Goal: Task Accomplishment & Management: Complete application form

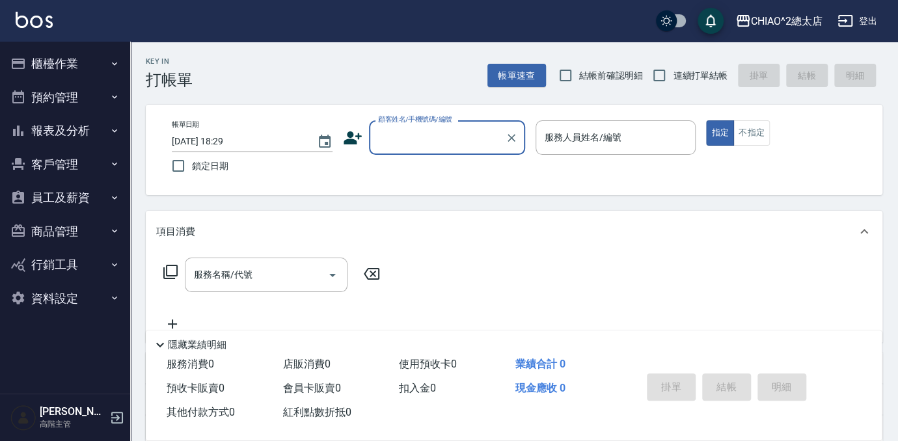
click at [425, 135] on input "顧客姓名/手機號碼/編號" at bounding box center [437, 137] width 125 height 23
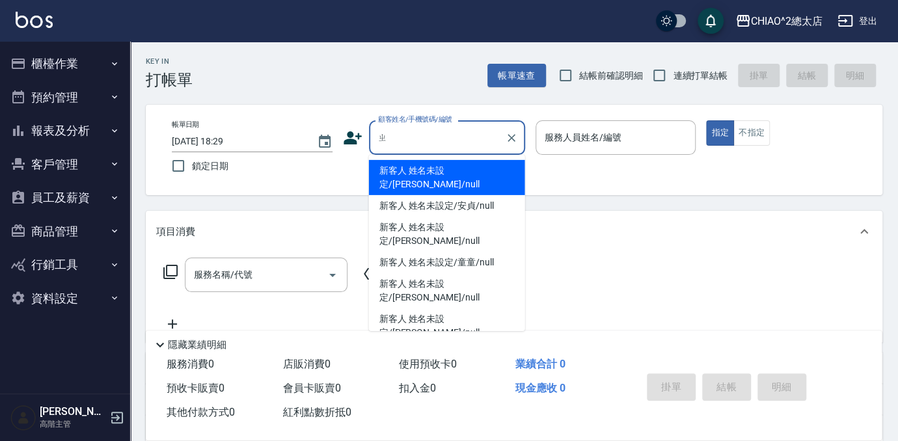
type input "之"
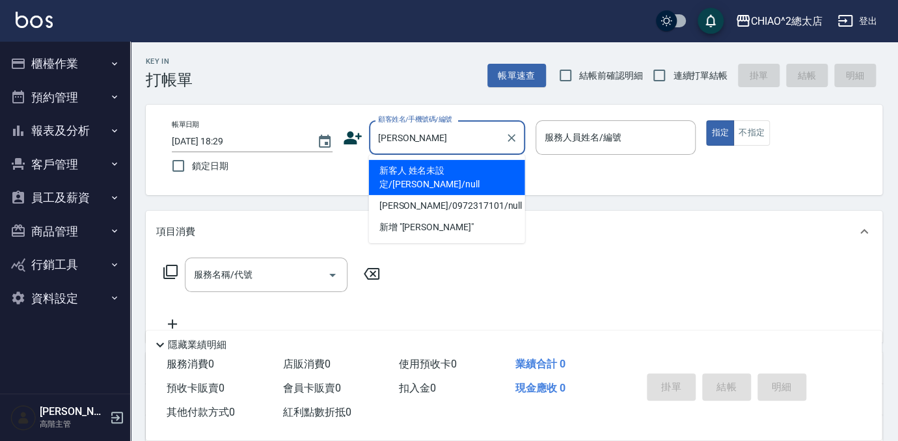
click at [424, 161] on li "新客人 姓名未設定/[PERSON_NAME]/null" at bounding box center [447, 177] width 156 height 35
type input "新客人 姓名未設定/[PERSON_NAME]/null"
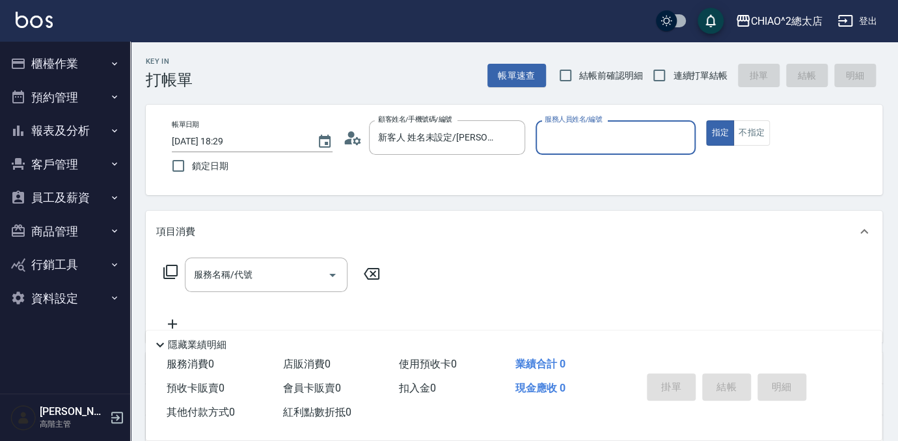
click at [624, 132] on input "服務人員姓名/編號" at bounding box center [615, 137] width 149 height 23
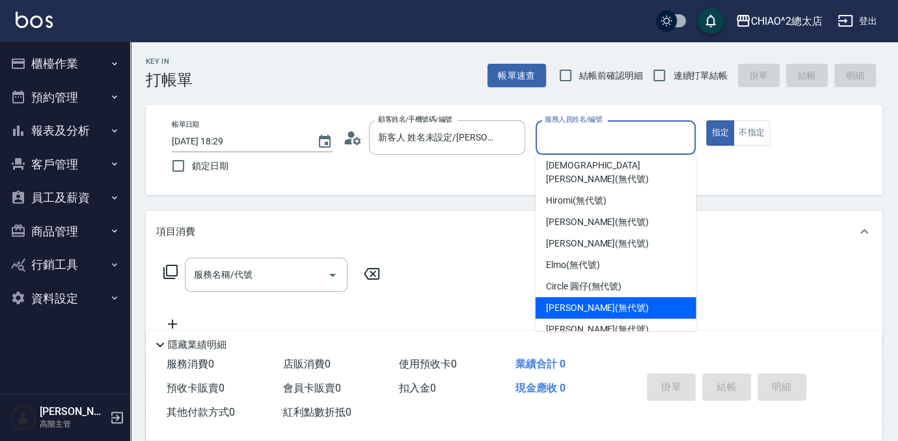
scroll to position [48, 0]
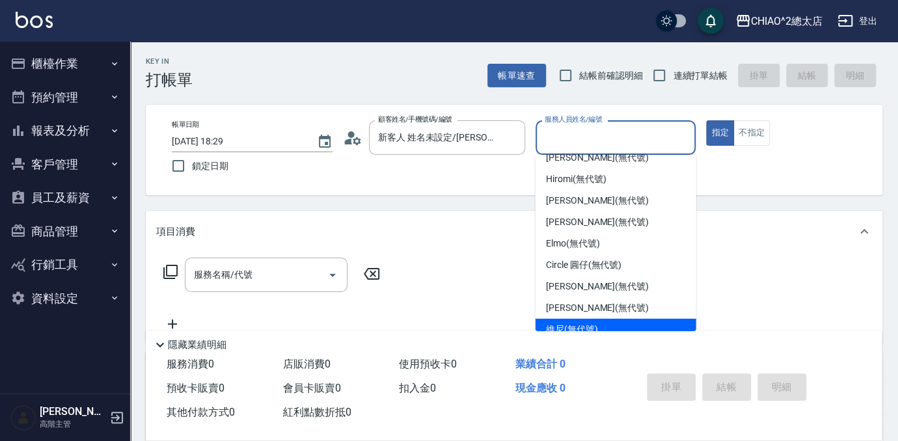
click at [573, 323] on span "維尼 (無代號)" at bounding box center [572, 330] width 52 height 14
type input "維尼(無代號)"
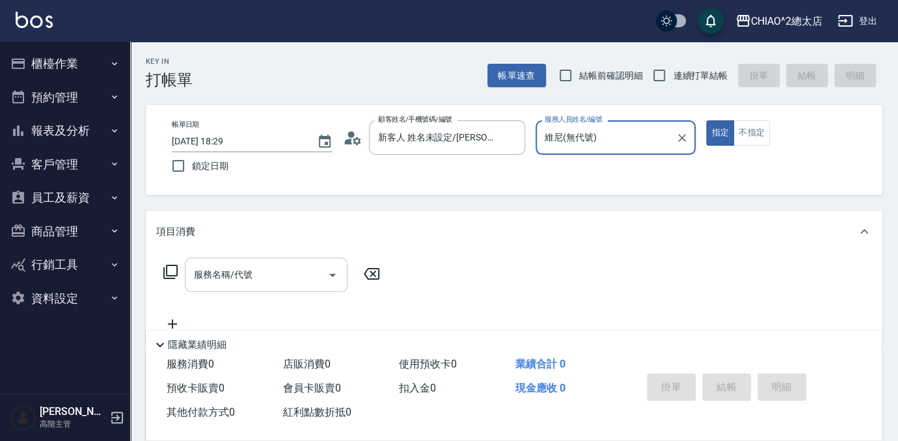
click at [280, 266] on input "服務名稱/代號" at bounding box center [256, 275] width 131 height 23
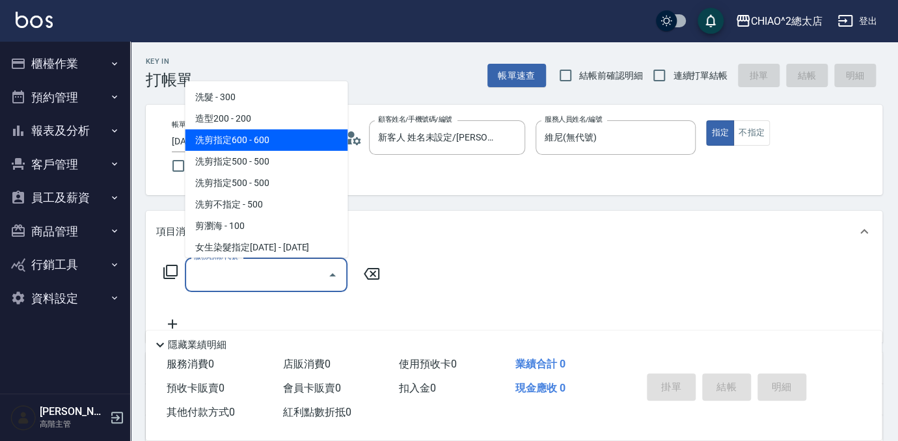
click at [267, 142] on span "洗剪指定600 - 600" at bounding box center [266, 139] width 163 height 21
type input "洗剪指定600(103107)"
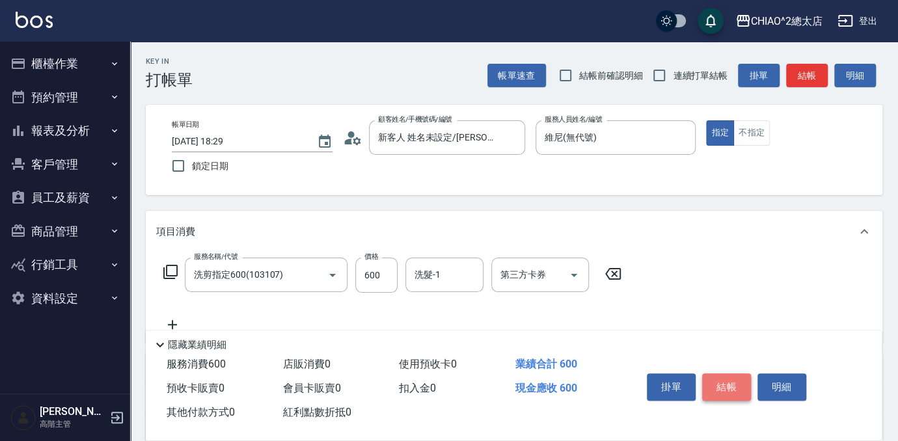
click at [729, 375] on button "結帳" at bounding box center [726, 387] width 49 height 27
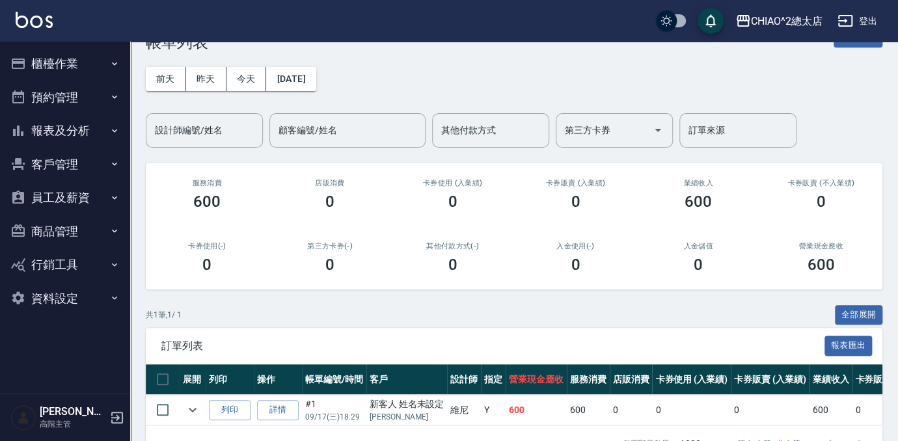
scroll to position [81, 0]
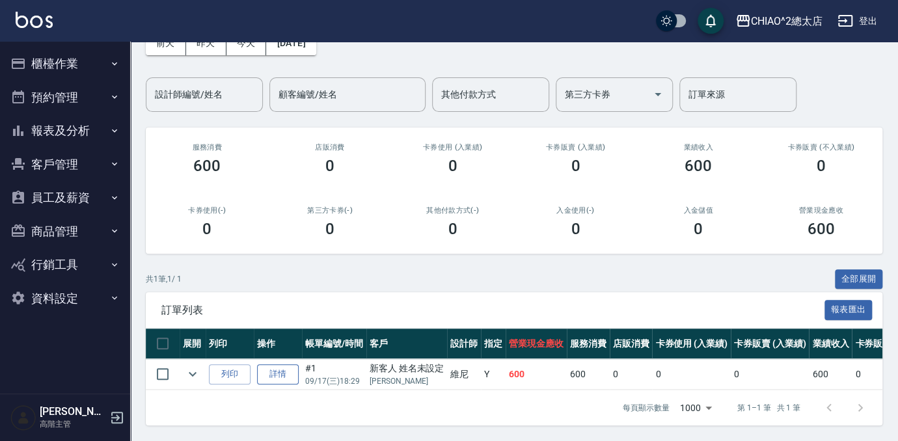
click at [274, 368] on link "詳情" at bounding box center [278, 374] width 42 height 20
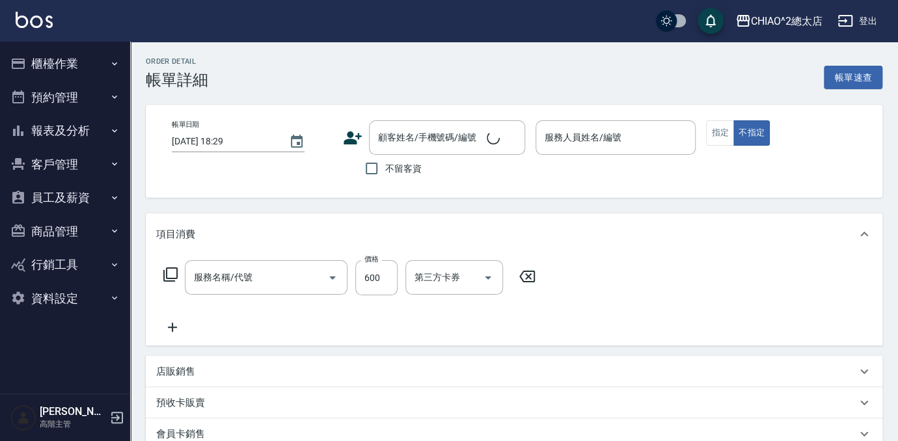
type input "維尼(無代號)"
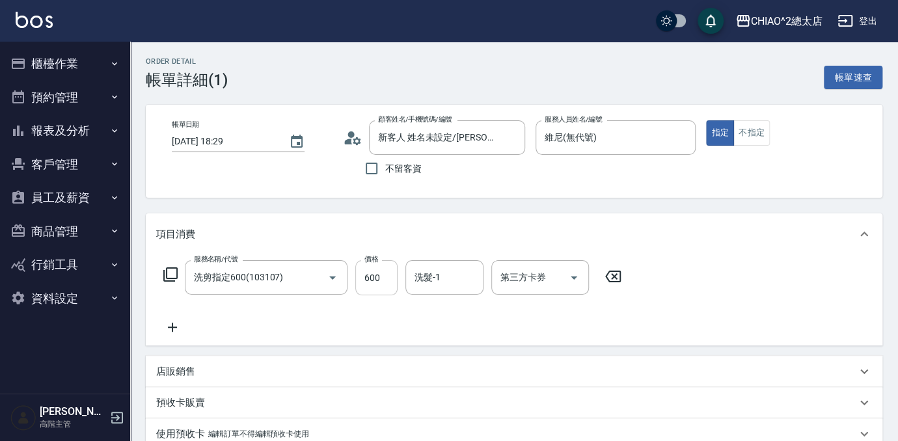
type input "新客人 姓名未設定/[PERSON_NAME]/null"
type input "洗剪指定600(103107)"
click at [367, 271] on input "600" at bounding box center [376, 277] width 42 height 35
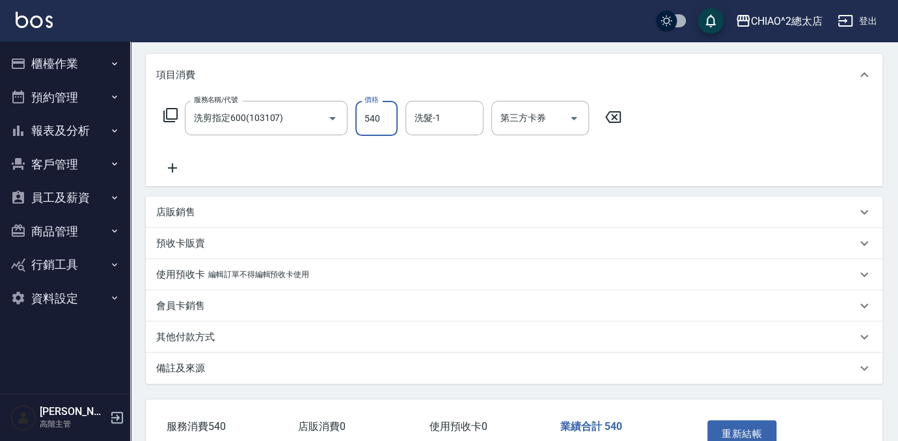
scroll to position [177, 0]
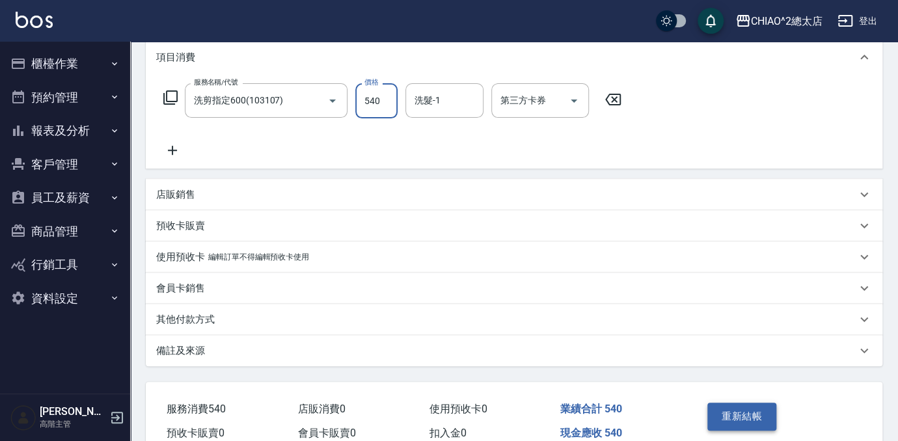
type input "540"
click at [741, 408] on button "重新結帳" at bounding box center [741, 416] width 69 height 27
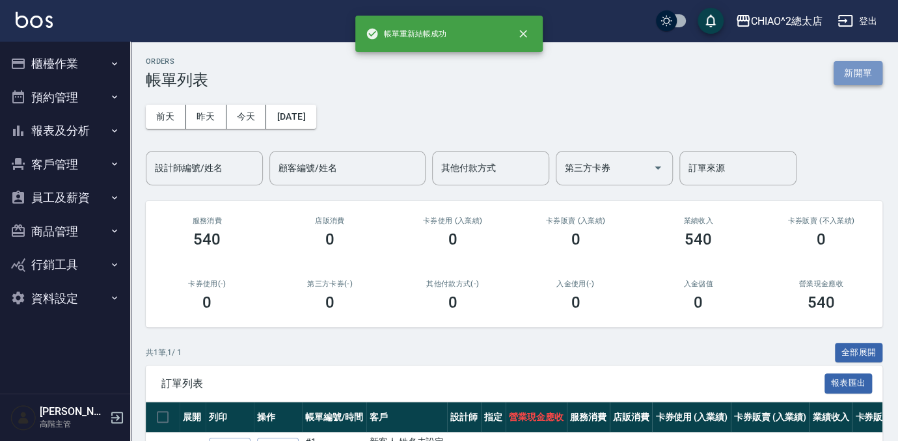
click at [847, 81] on button "新開單" at bounding box center [858, 73] width 49 height 24
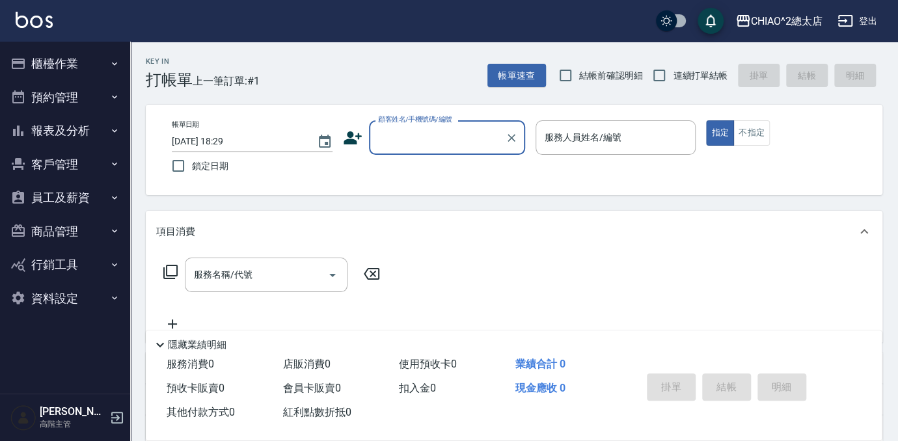
click at [432, 140] on input "顧客姓名/手機號碼/編號" at bounding box center [437, 137] width 125 height 23
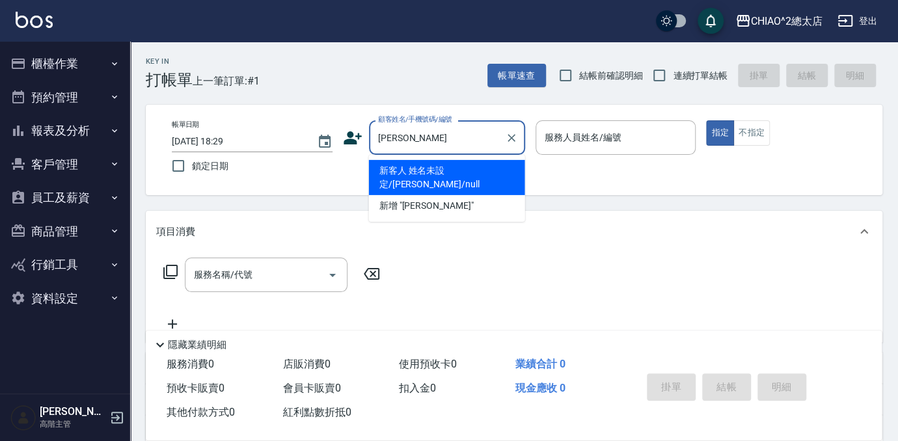
click at [514, 163] on li "新客人 姓名未設定/[PERSON_NAME]/null" at bounding box center [447, 177] width 156 height 35
type input "新客人 姓名未設定/[PERSON_NAME]/null"
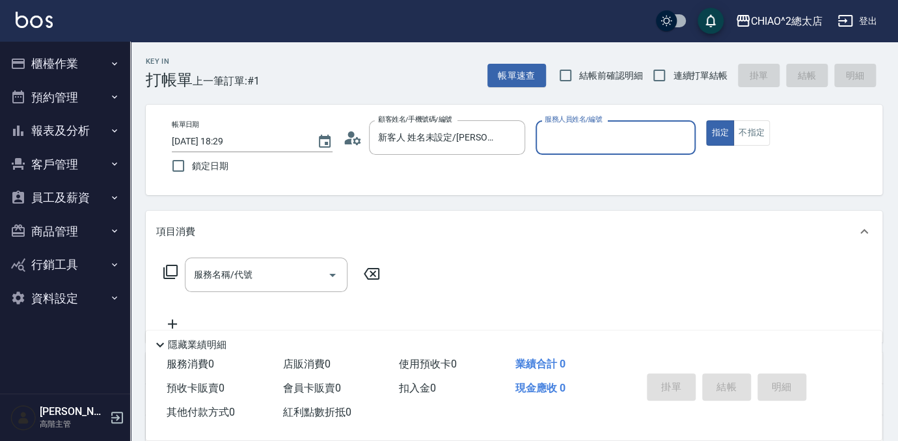
click at [567, 110] on div "帳單日期 [DATE] 18:29 鎖定日期 顧客姓名/手機號碼/編號 新客人 姓名未設定/[PERSON_NAME]/null 顧客姓名/手機號碼/編號 服…" at bounding box center [514, 150] width 737 height 90
click at [564, 146] on input "服務人員姓名/編號" at bounding box center [615, 137] width 149 height 23
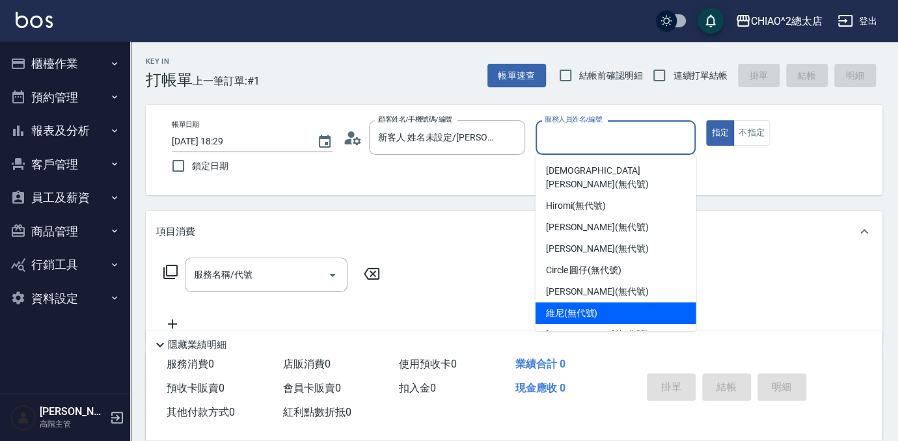
click at [636, 304] on div "維尼 (無代號)" at bounding box center [616, 313] width 161 height 21
type input "維尼(無代號)"
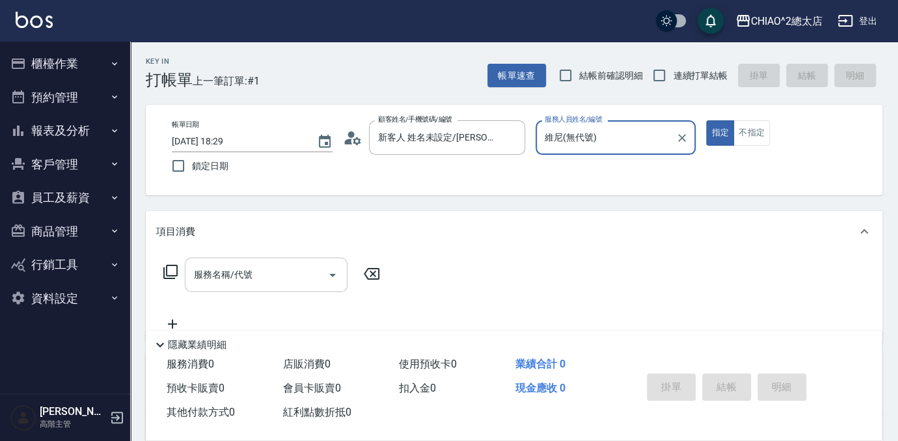
click at [300, 280] on input "服務名稱/代號" at bounding box center [256, 275] width 131 height 23
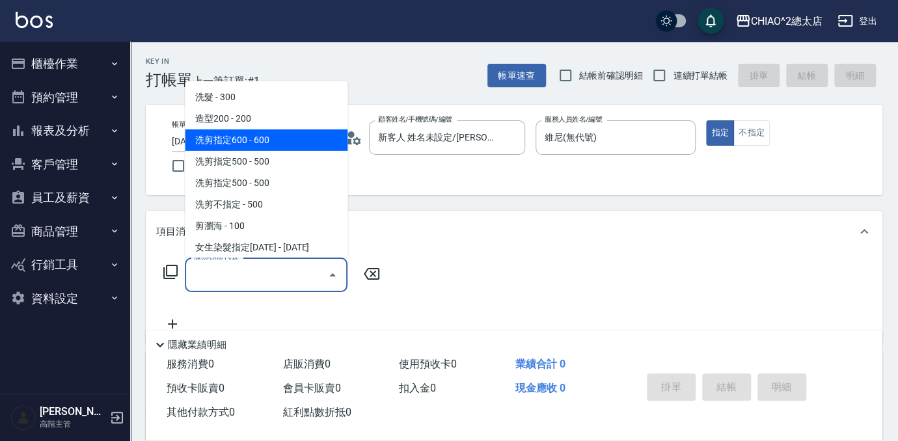
click at [295, 139] on span "洗剪指定600 - 600" at bounding box center [266, 139] width 163 height 21
type input "洗剪指定600(103107)"
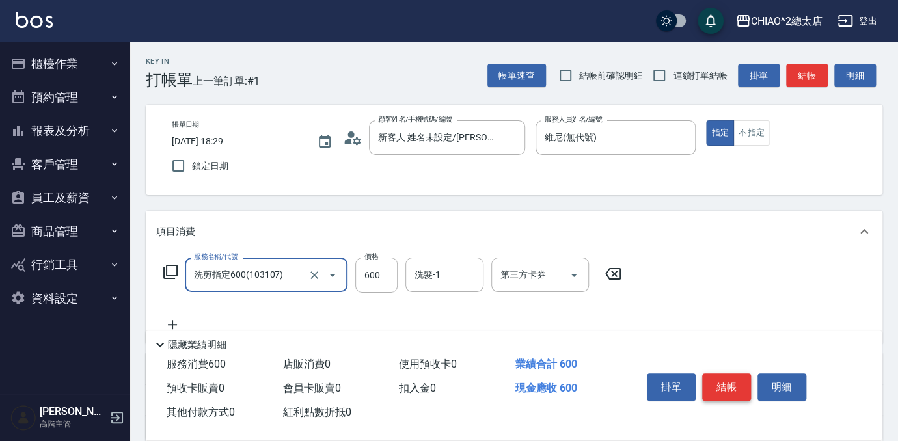
click at [715, 379] on button "結帳" at bounding box center [726, 387] width 49 height 27
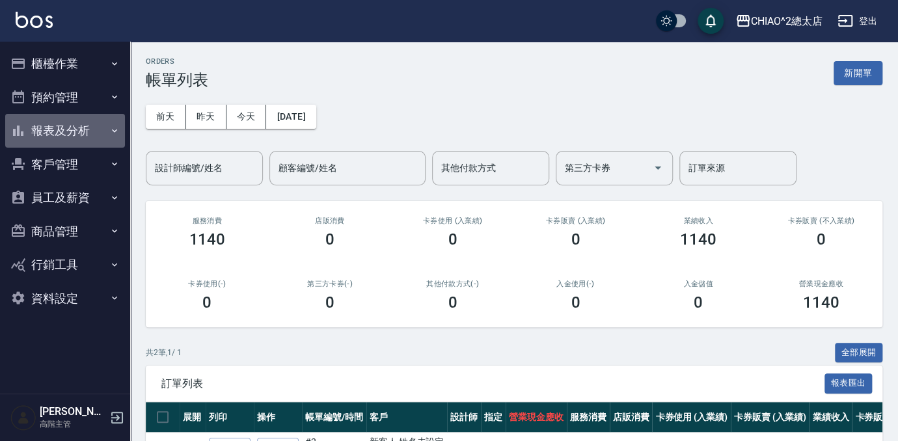
click at [74, 133] on button "報表及分析" at bounding box center [65, 131] width 120 height 34
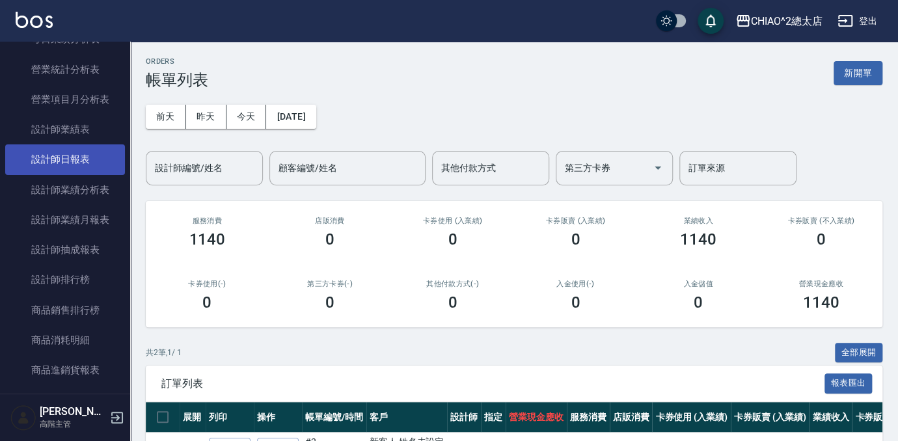
scroll to position [473, 0]
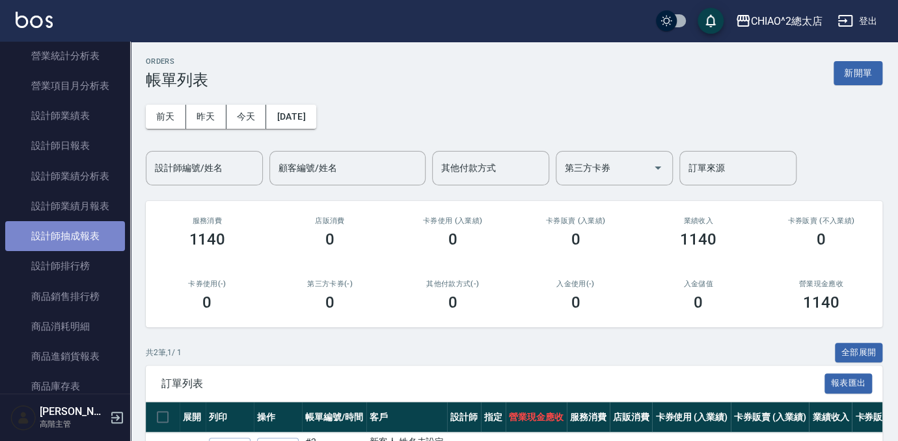
click at [101, 239] on link "設計師抽成報表" at bounding box center [65, 236] width 120 height 30
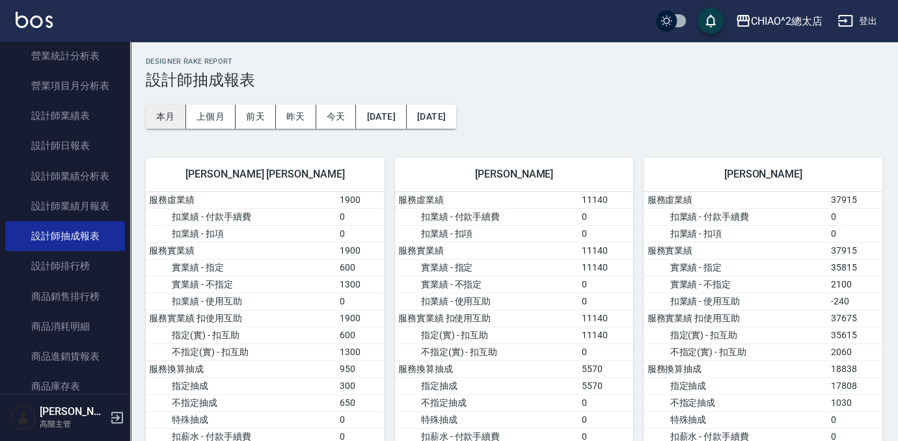
click at [163, 113] on button "本月" at bounding box center [166, 117] width 40 height 24
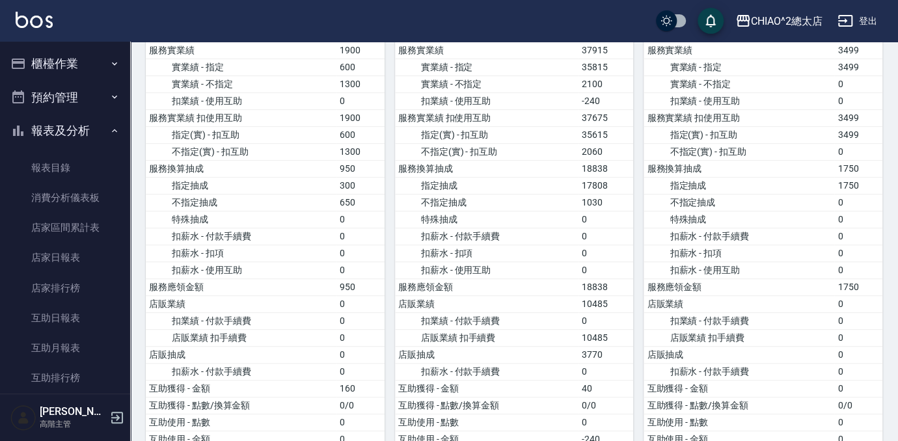
click at [60, 53] on button "櫃檯作業" at bounding box center [65, 64] width 120 height 34
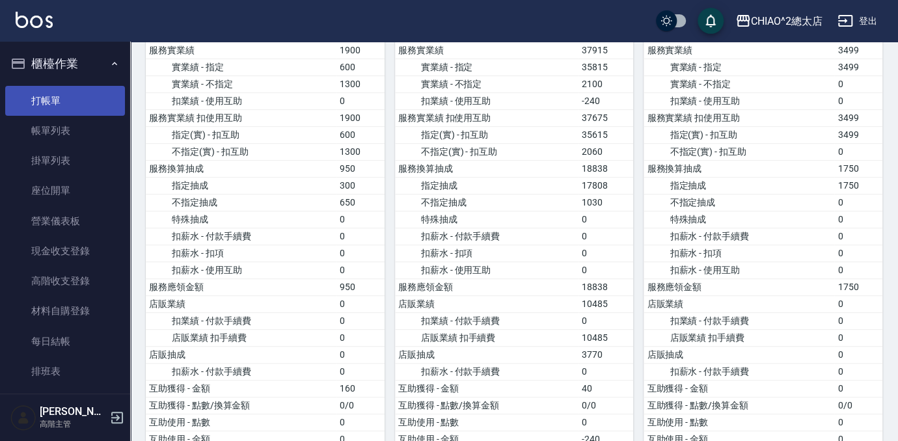
click at [56, 105] on link "打帳單" at bounding box center [65, 101] width 120 height 30
